Goal: Information Seeking & Learning: Learn about a topic

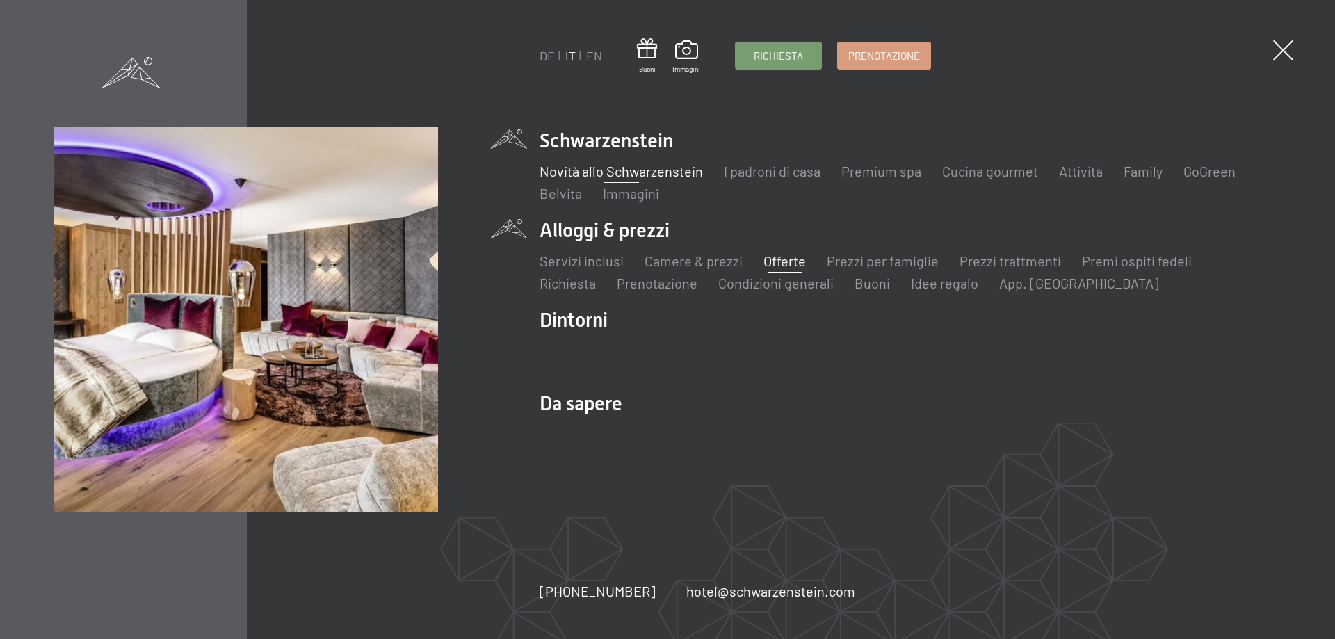
click at [795, 259] on link "Offerte" at bounding box center [784, 260] width 42 height 17
click at [1089, 257] on link "Premi ospiti fedeli" at bounding box center [1137, 260] width 110 height 17
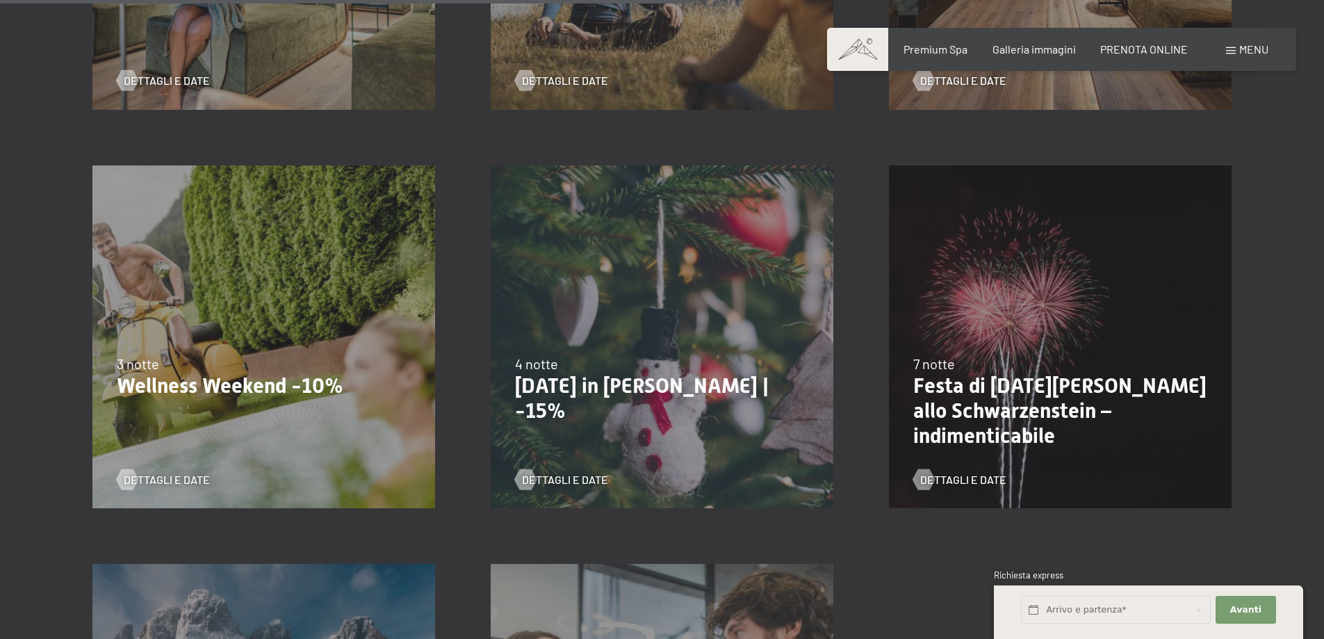
scroll to position [1460, 0]
